Goal: Task Accomplishment & Management: Manage account settings

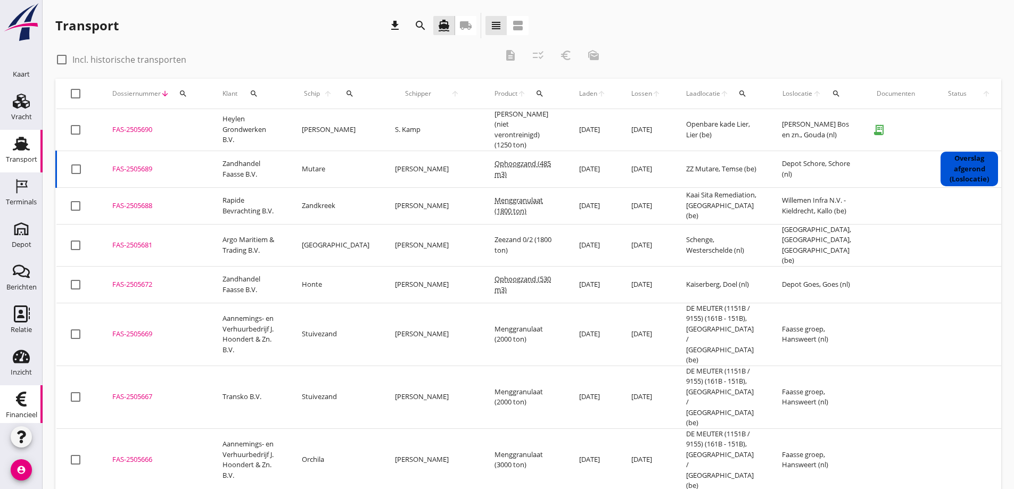
scroll to position [31, 0]
click at [16, 396] on use at bounding box center [21, 392] width 11 height 15
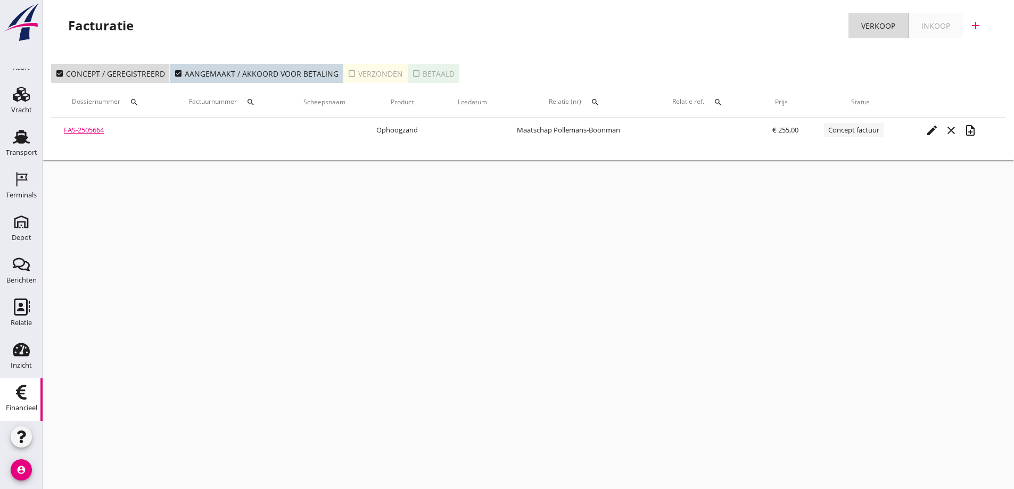
click at [373, 73] on div "check_box_outline_blank Verzonden" at bounding box center [375, 73] width 55 height 11
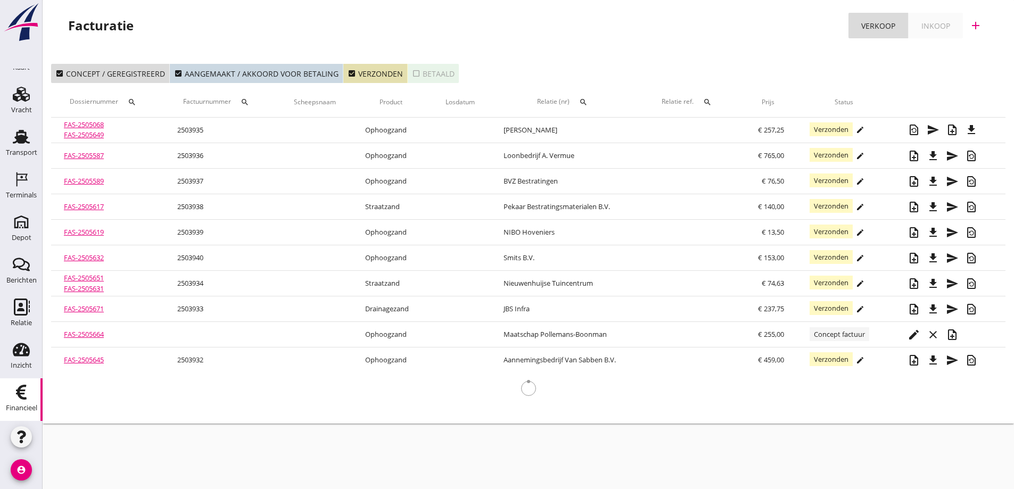
click at [584, 100] on icon "search" at bounding box center [583, 102] width 9 height 9
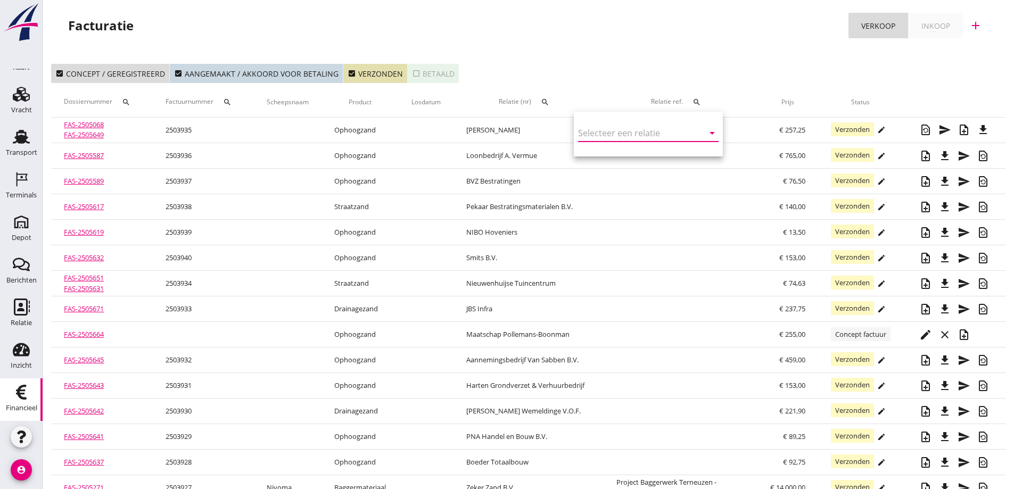
click at [599, 128] on input "text" at bounding box center [633, 133] width 111 height 17
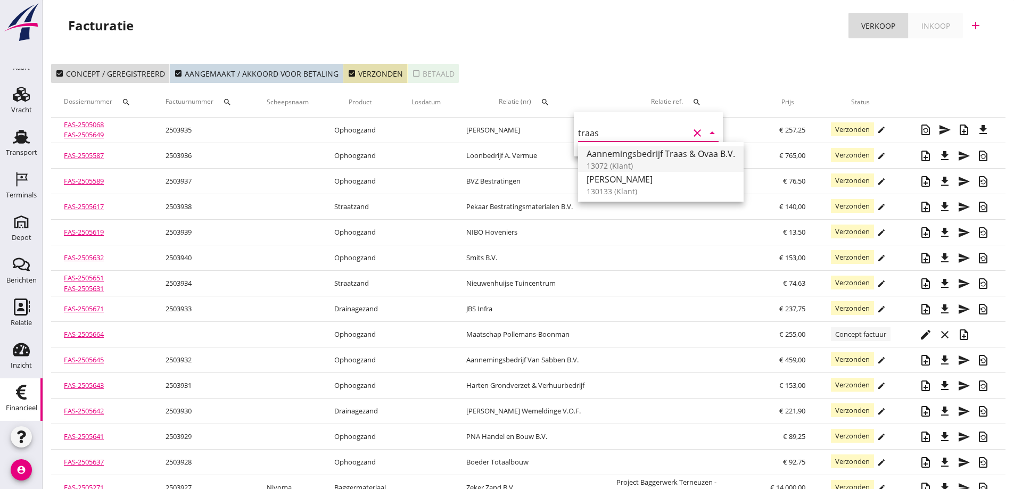
click at [626, 154] on div "Aannemingsbedrijf Traas & Ovaa B.V." at bounding box center [661, 153] width 149 height 13
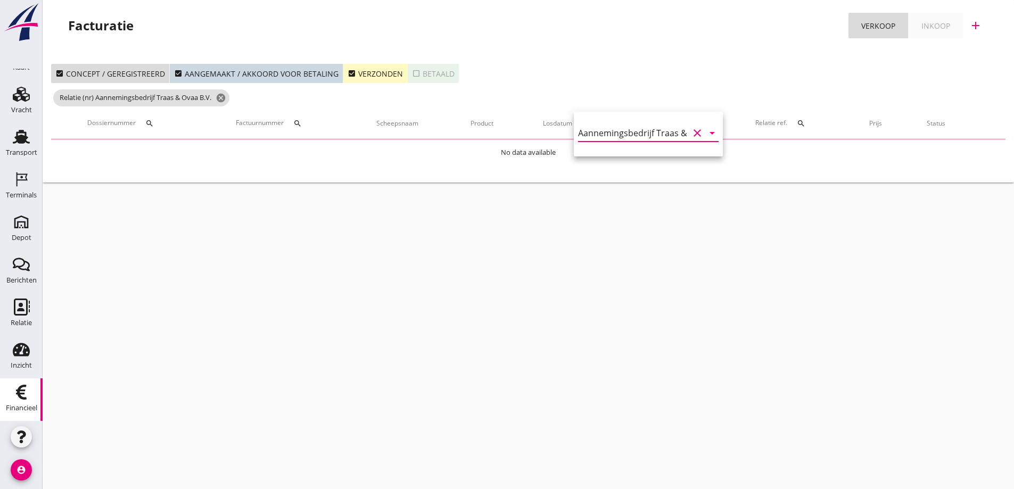
type input "Aannemingsbedrijf Traas & Ovaa B.V. (13072)"
click at [384, 68] on button "check_box Verzonden" at bounding box center [375, 73] width 64 height 19
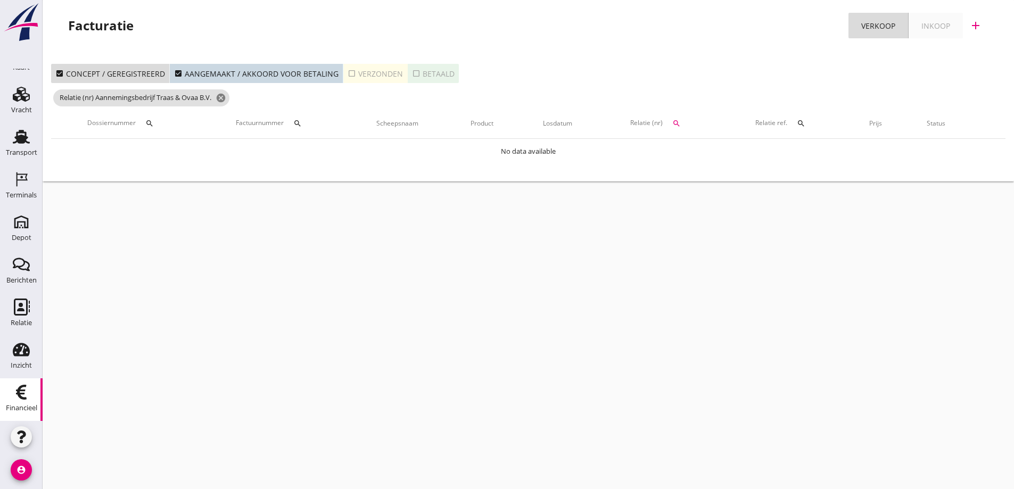
drag, startPoint x: 387, startPoint y: 71, endPoint x: 396, endPoint y: 75, distance: 9.5
click at [388, 71] on div "check_box_outline_blank Verzonden" at bounding box center [375, 73] width 55 height 11
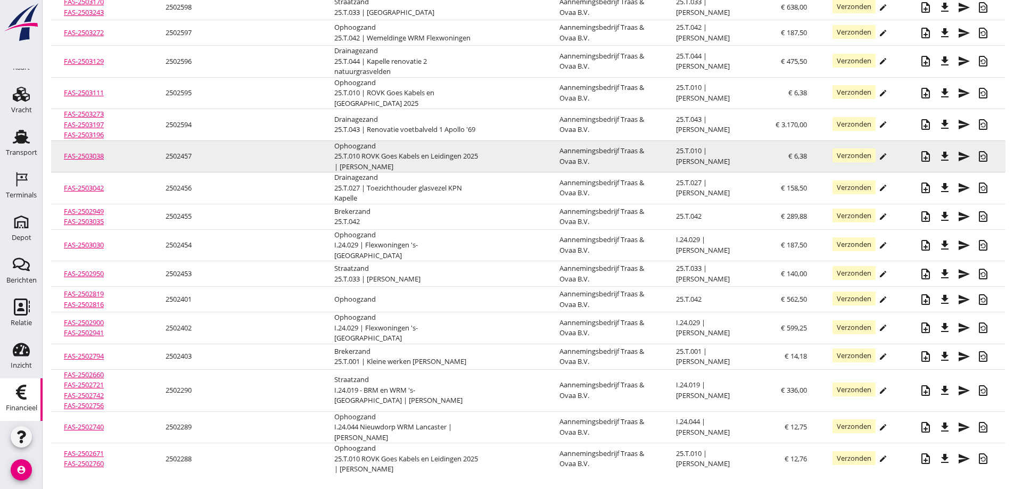
scroll to position [1751, 0]
